Goal: Task Accomplishment & Management: Use online tool/utility

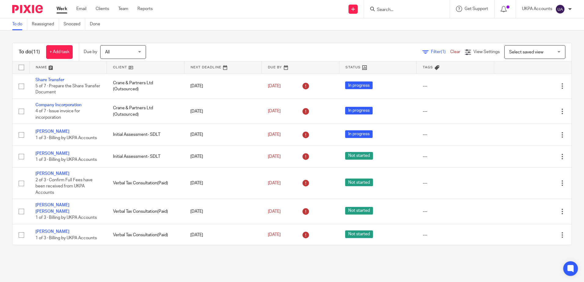
click at [413, 34] on div "To do (11) + Add task Due by All All [DATE] [DATE] This week Next week This mon…" at bounding box center [292, 144] width 584 height 227
click at [401, 42] on div "To do (11) + Add task Due by All All [DATE] [DATE] This week Next week This mon…" at bounding box center [292, 144] width 584 height 227
click at [364, 36] on div "To do (10) + Add task Due by All All [DATE] [DATE] This week Next week This mon…" at bounding box center [292, 144] width 584 height 227
click at [566, 17] on div at bounding box center [563, 19] width 17 height 7
